Goal: Transaction & Acquisition: Download file/media

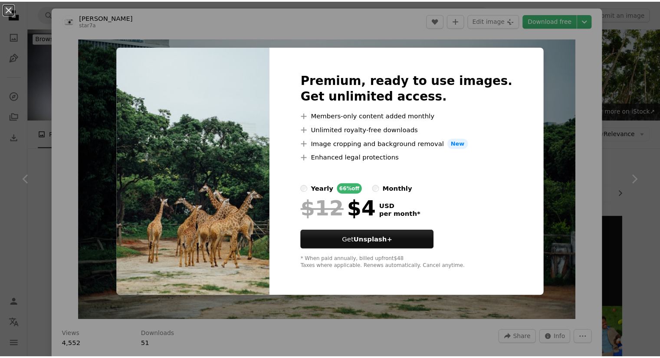
scroll to position [347, 0]
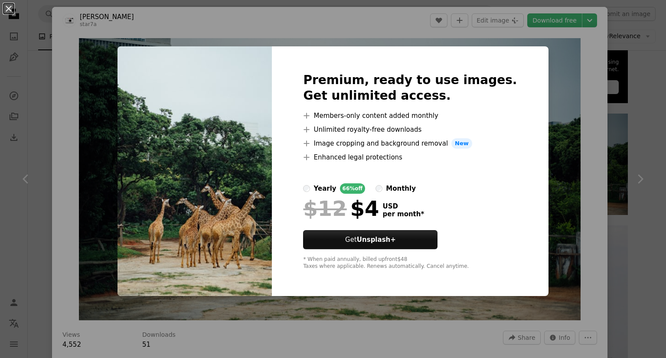
click at [366, 32] on div "An X shape Premium, ready to use images. Get unlimited access. A plus sign Memb…" at bounding box center [333, 179] width 666 height 358
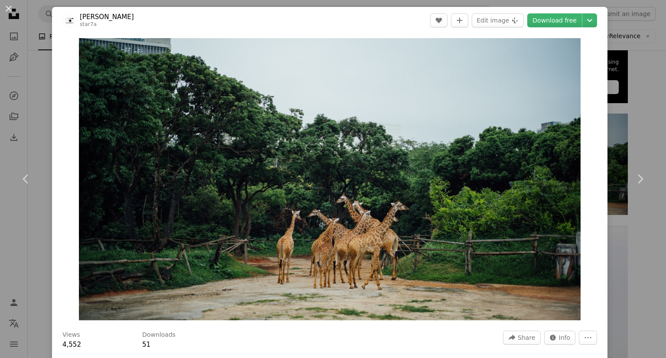
click at [389, 3] on div "An X shape Chevron left Chevron right [PERSON_NAME] star7a A heart A plus sign …" at bounding box center [333, 179] width 666 height 358
